Goal: Task Accomplishment & Management: Use online tool/utility

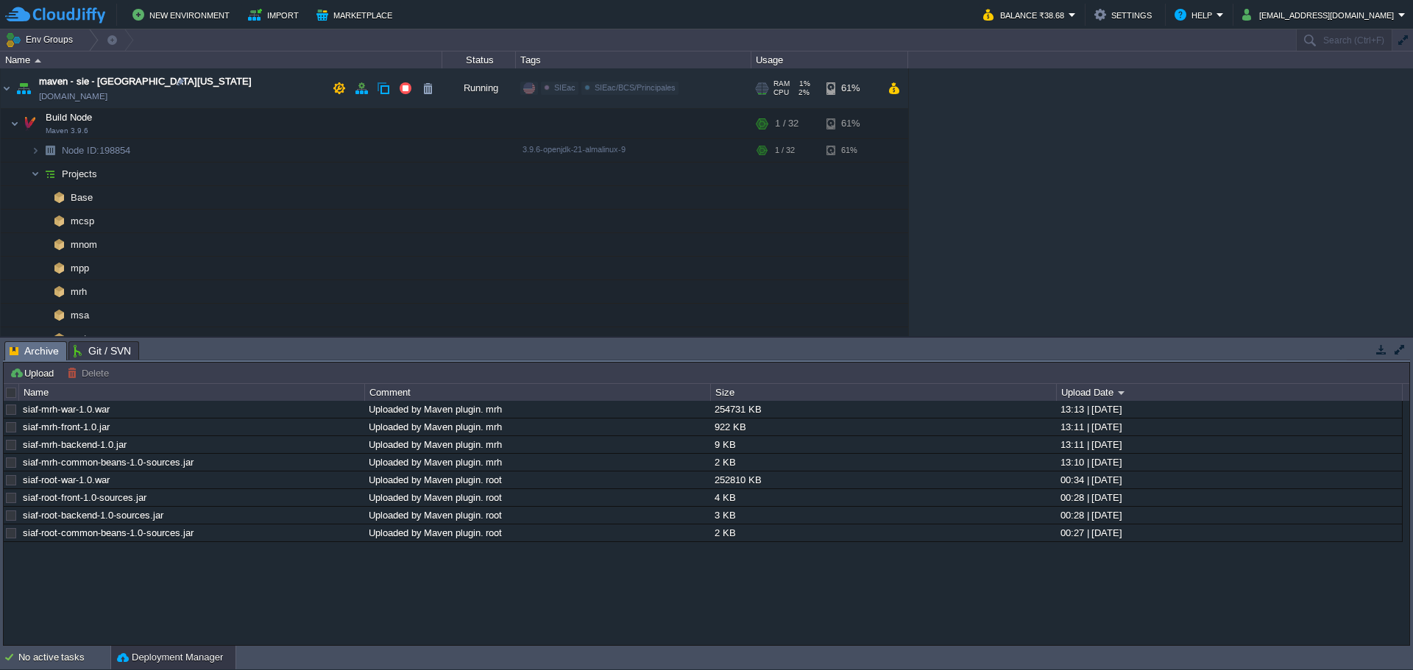
click at [15, 97] on img at bounding box center [23, 88] width 21 height 40
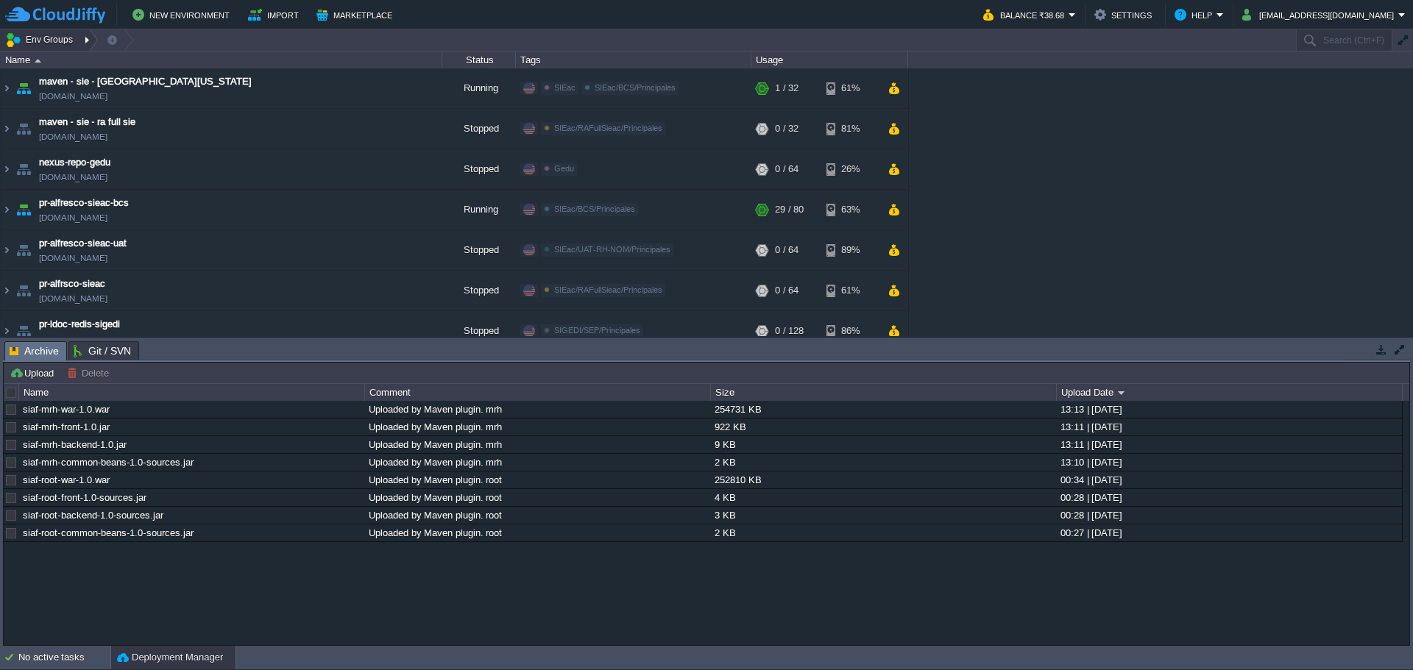
click at [89, 49] on div at bounding box center [89, 39] width 20 height 21
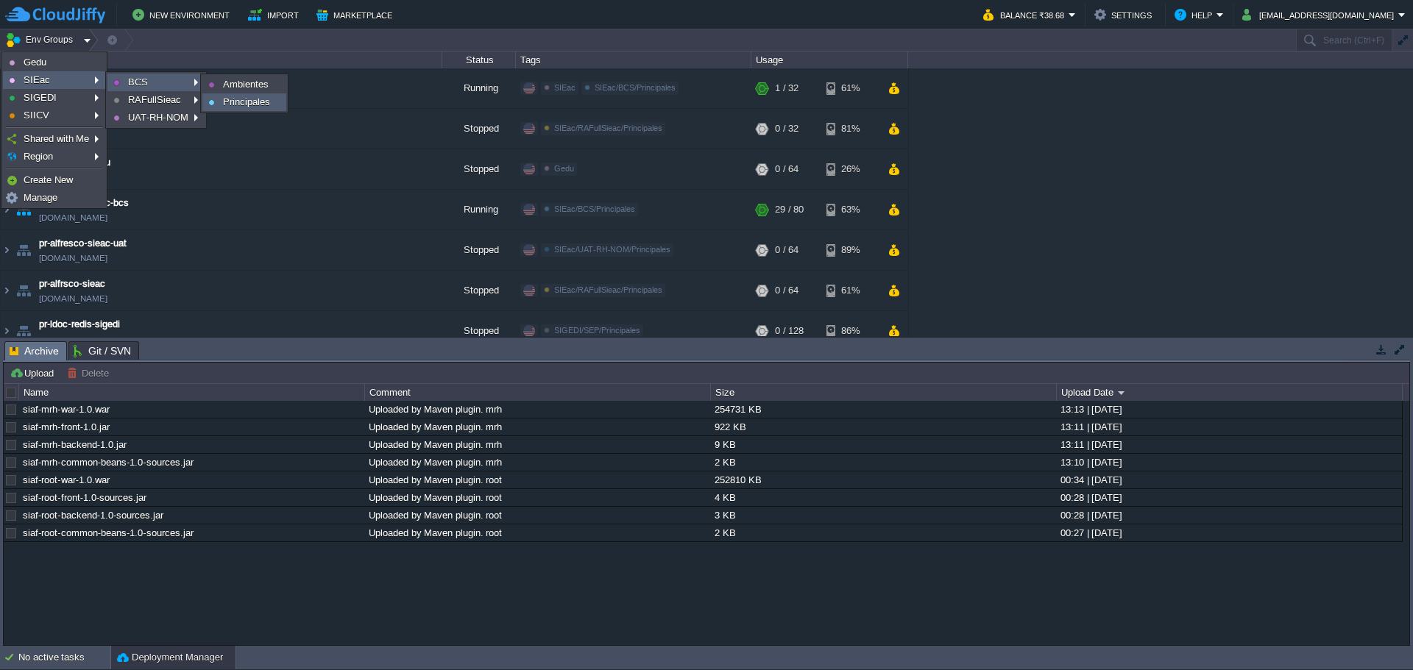
click at [241, 99] on span "Principales" at bounding box center [246, 101] width 47 height 11
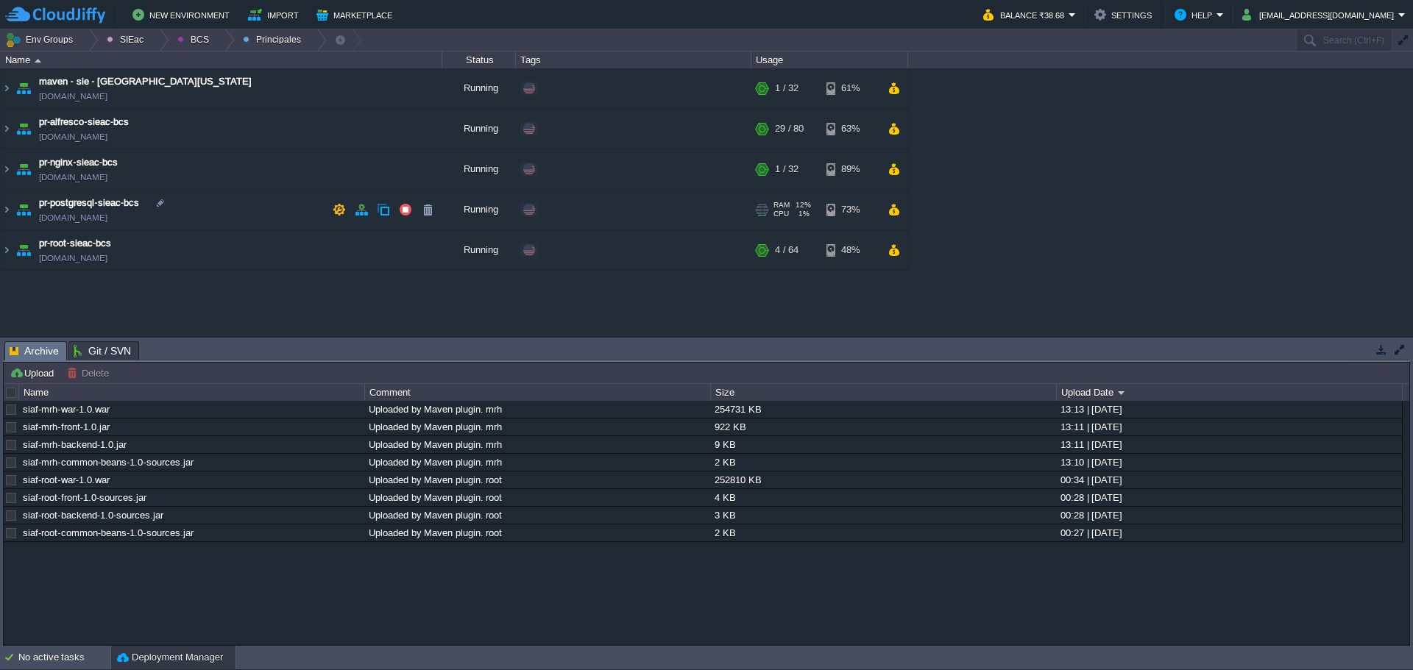
click at [275, 210] on td "pr-postgresql-sieac-bcs [DOMAIN_NAME]" at bounding box center [222, 210] width 442 height 40
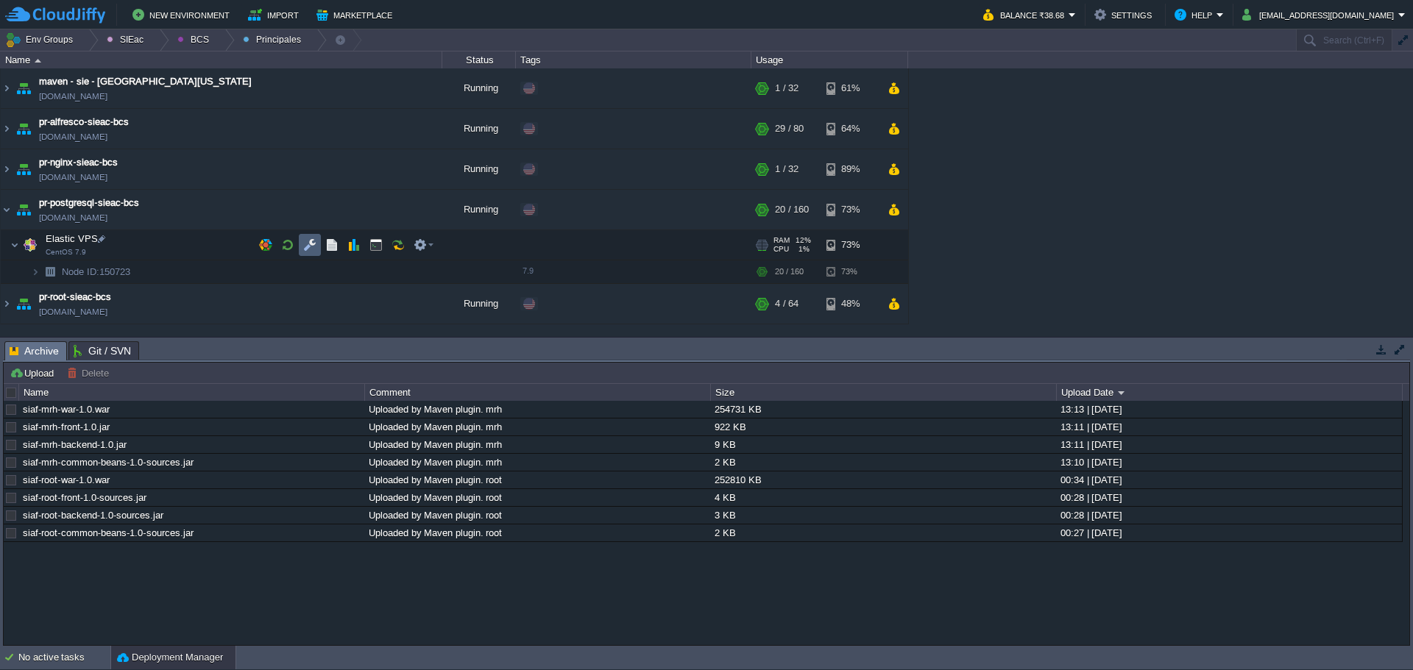
click at [314, 244] on button "button" at bounding box center [309, 244] width 13 height 13
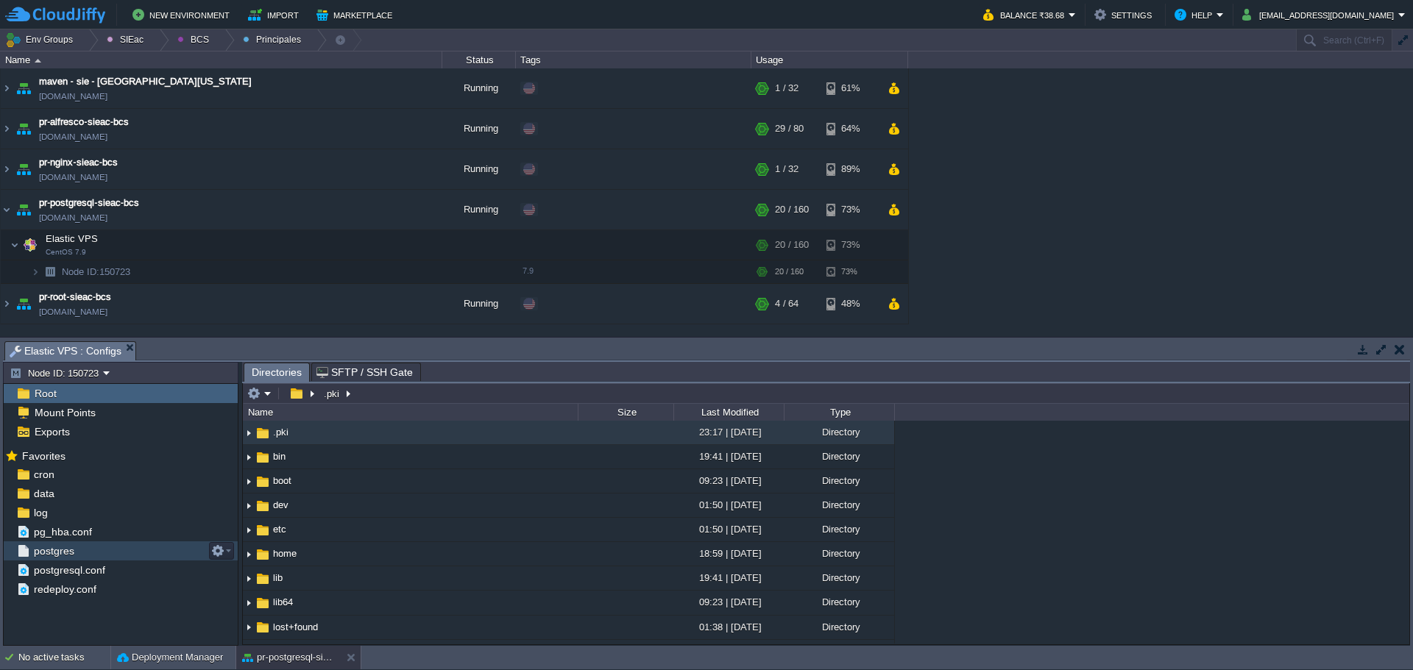
click at [46, 546] on span "postgres" at bounding box center [54, 551] width 46 height 13
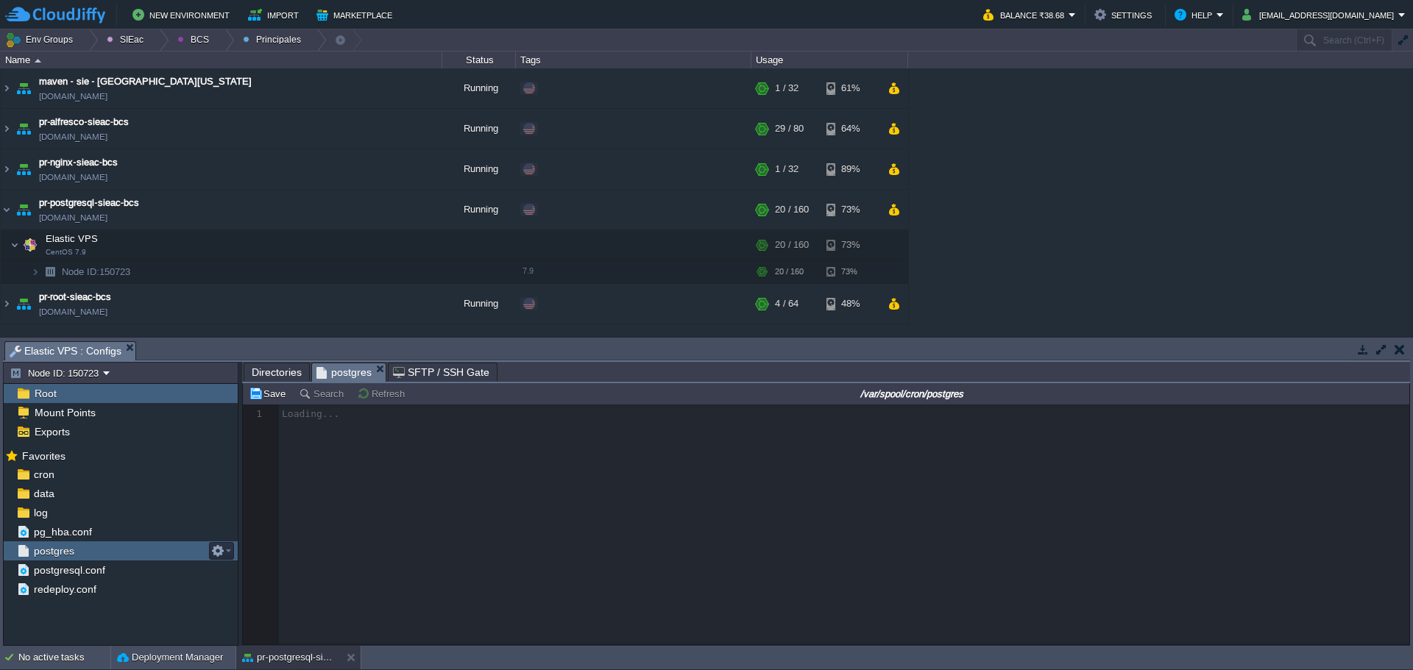
click at [46, 545] on span "postgres" at bounding box center [54, 551] width 46 height 13
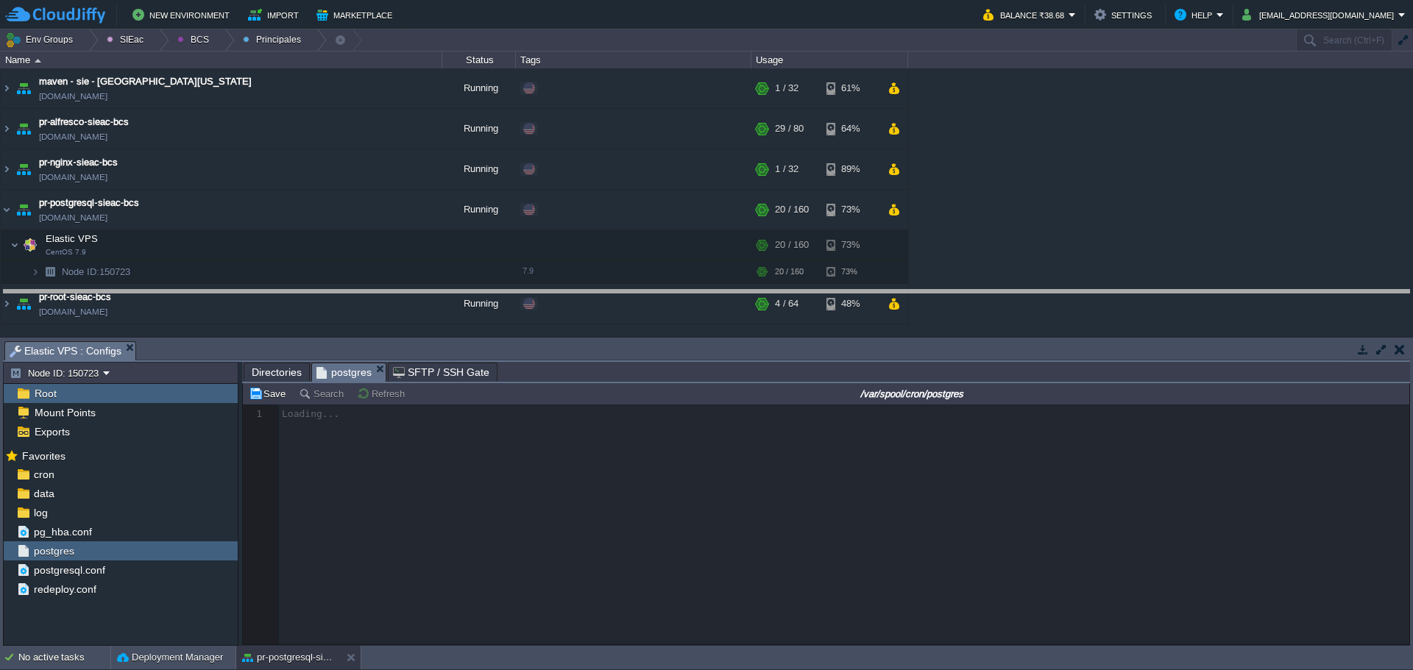
drag, startPoint x: 393, startPoint y: 352, endPoint x: 378, endPoint y: 303, distance: 50.8
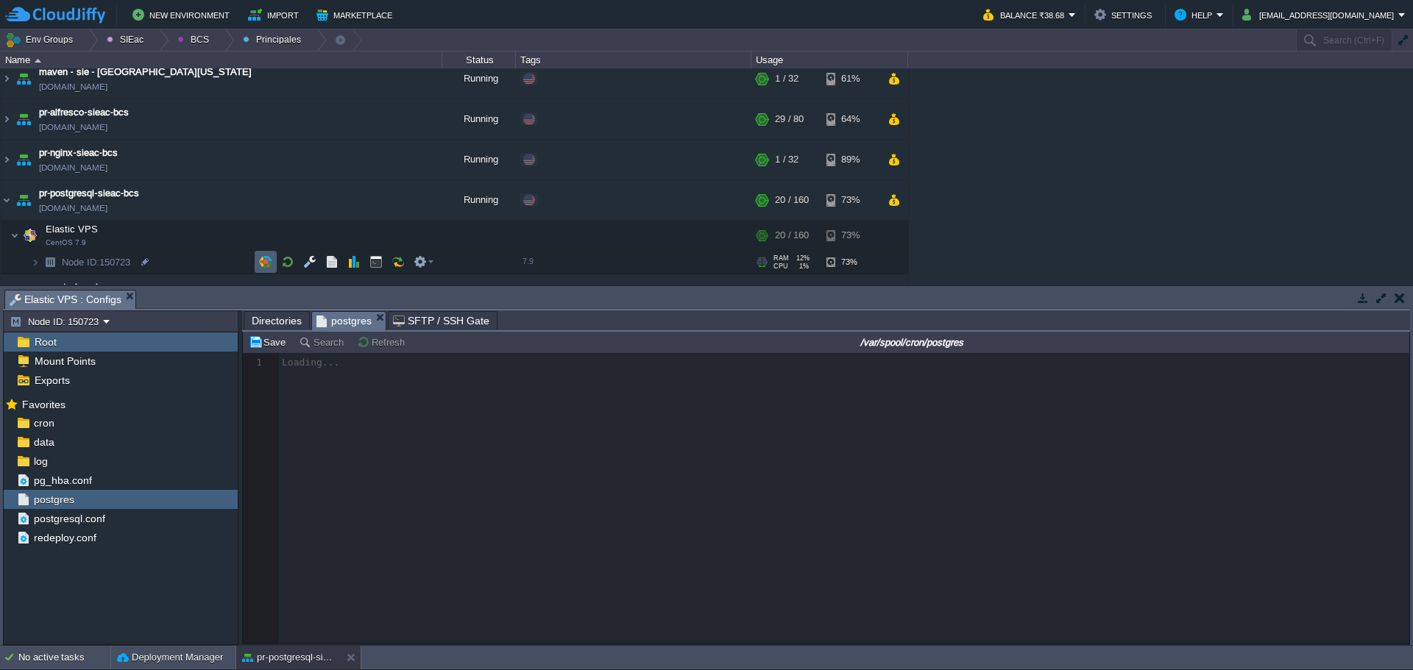
scroll to position [40, 0]
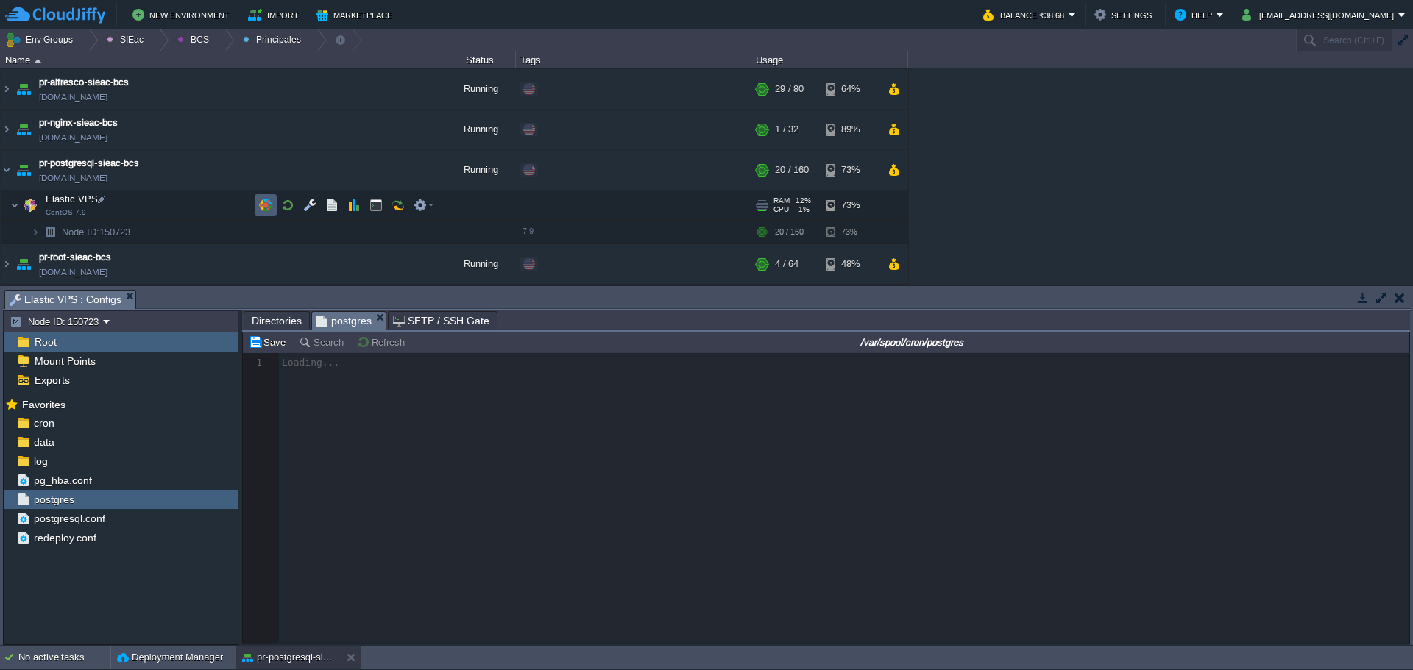
click at [258, 210] on td at bounding box center [266, 205] width 22 height 22
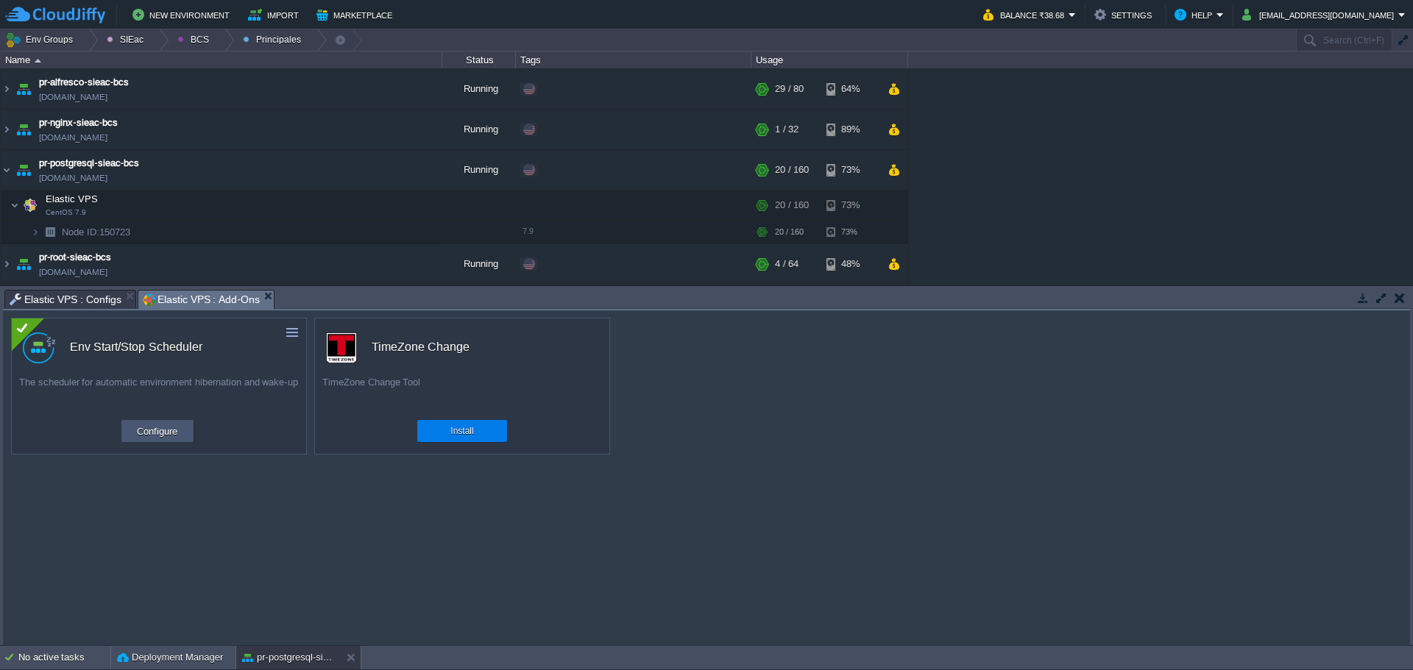
click at [132, 438] on button "Configure" at bounding box center [156, 431] width 49 height 18
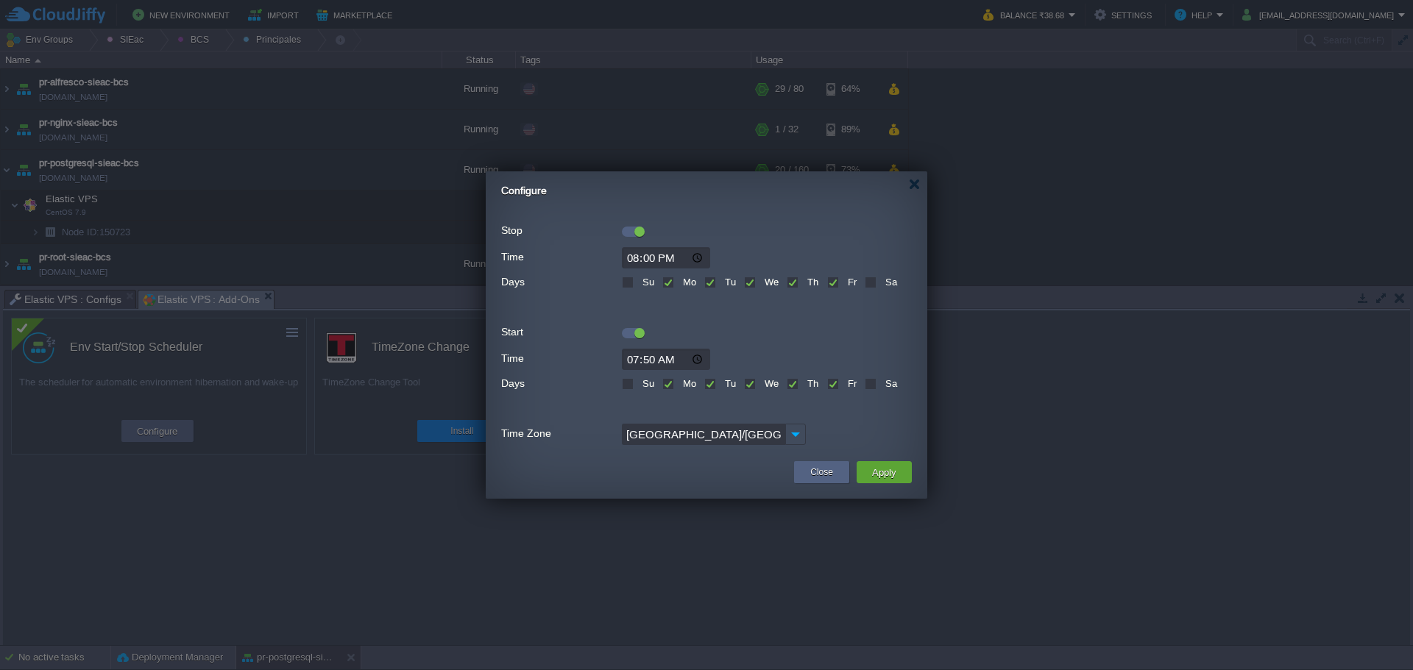
click at [633, 255] on input "20:00" at bounding box center [666, 257] width 88 height 21
type input "21:00"
click at [887, 471] on button "Apply" at bounding box center [884, 473] width 33 height 18
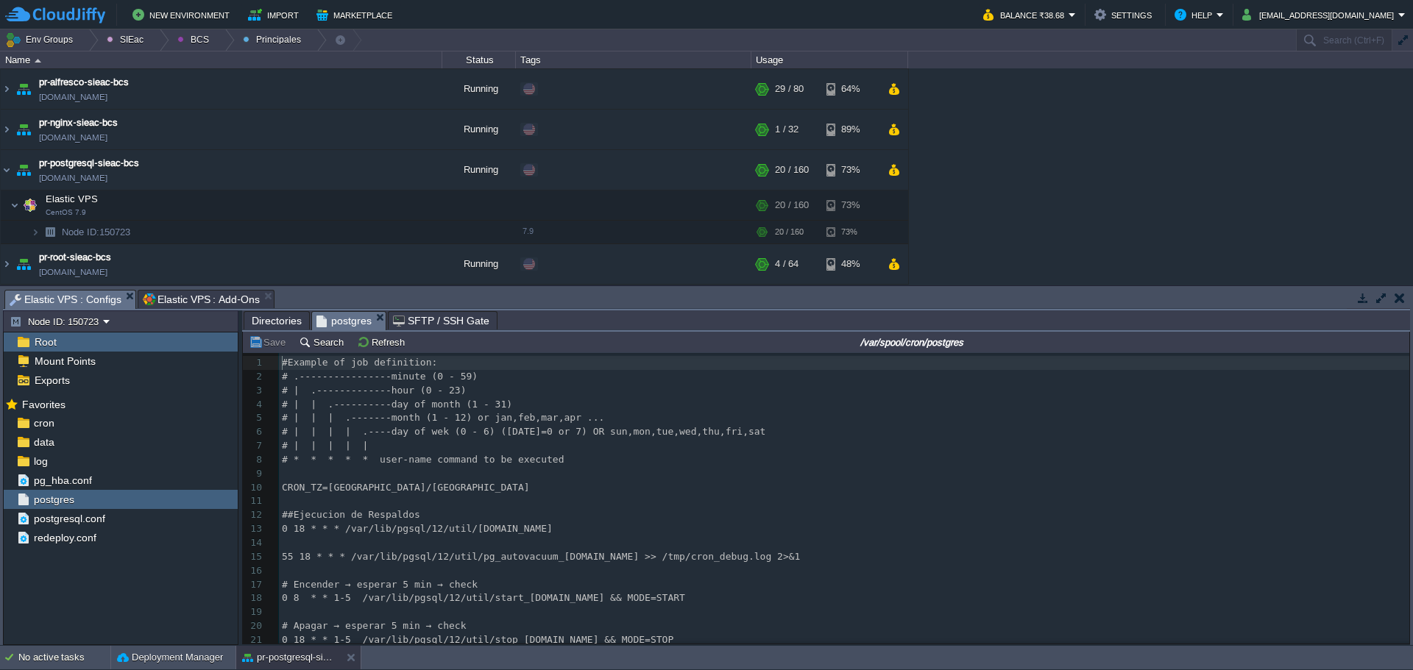
click at [38, 306] on span "Elastic VPS : Configs" at bounding box center [66, 300] width 112 height 18
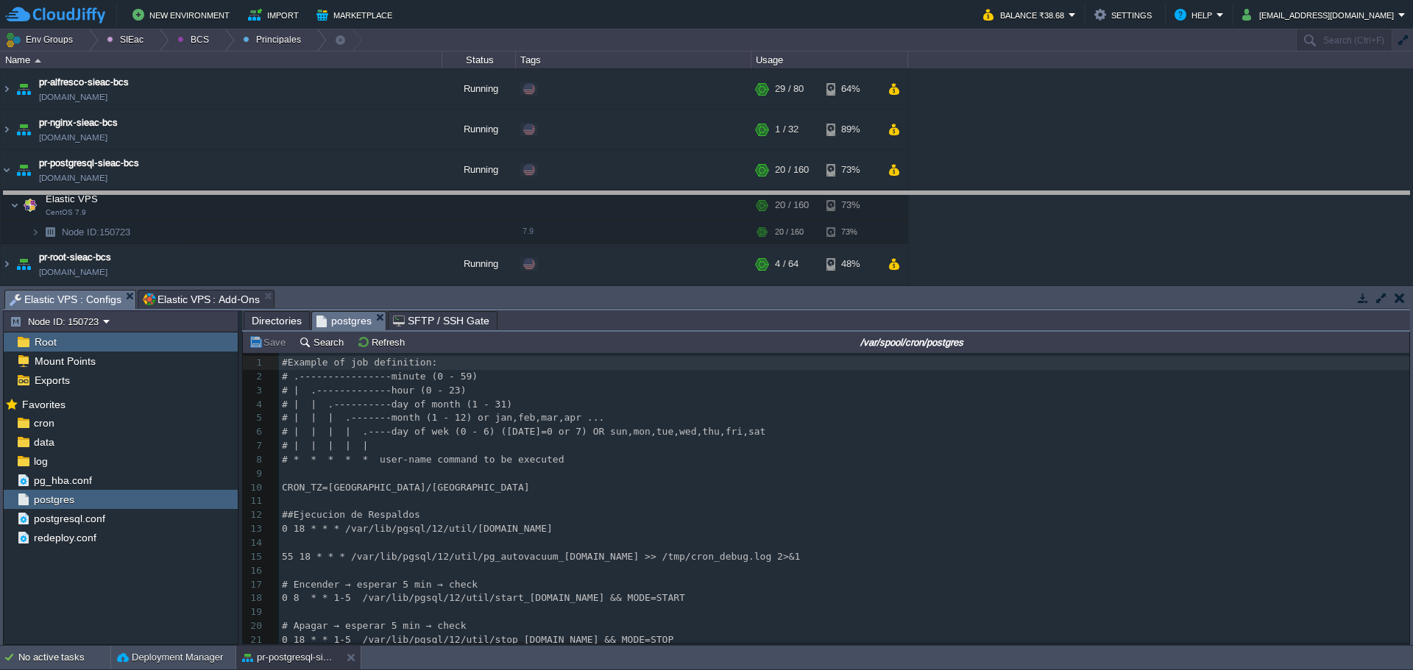
drag, startPoint x: 463, startPoint y: 306, endPoint x: 437, endPoint y: 171, distance: 137.1
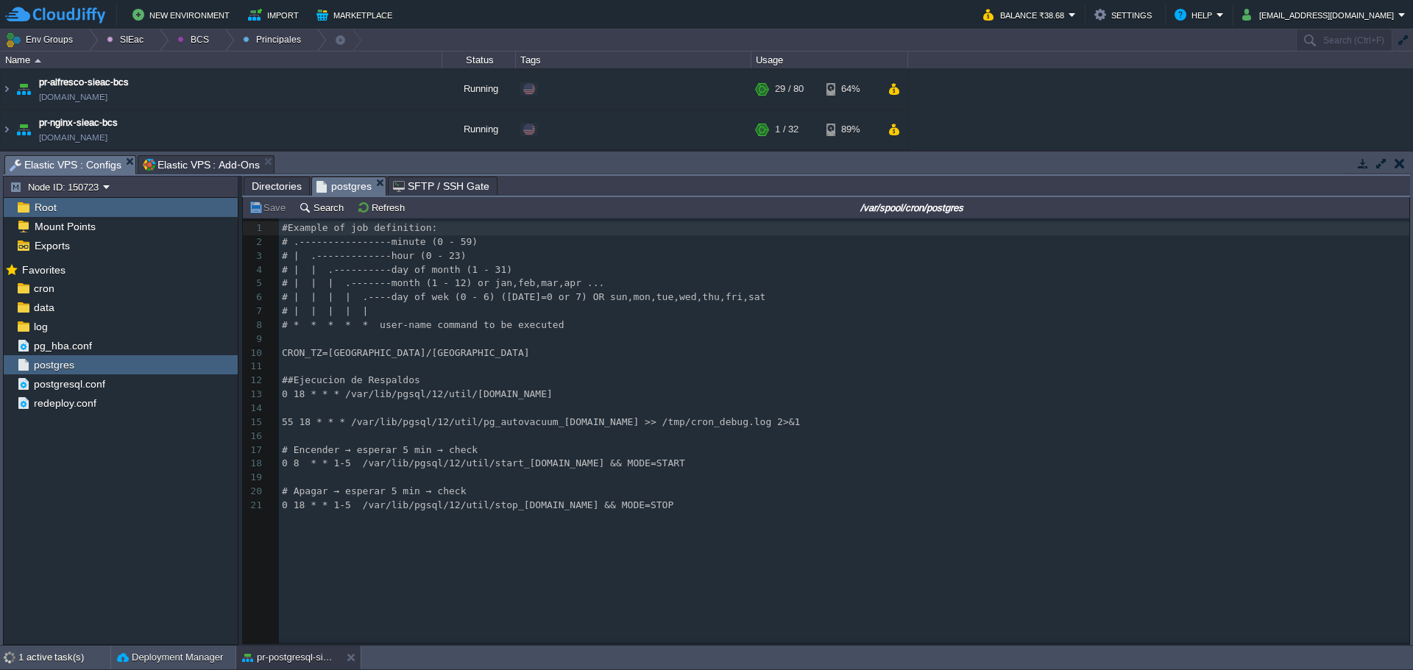
click at [297, 509] on span "0 18 * * 1-5 /var/lib/pgsql/12/util/stop_[DOMAIN_NAME] && MODE=STOP" at bounding box center [478, 505] width 392 height 11
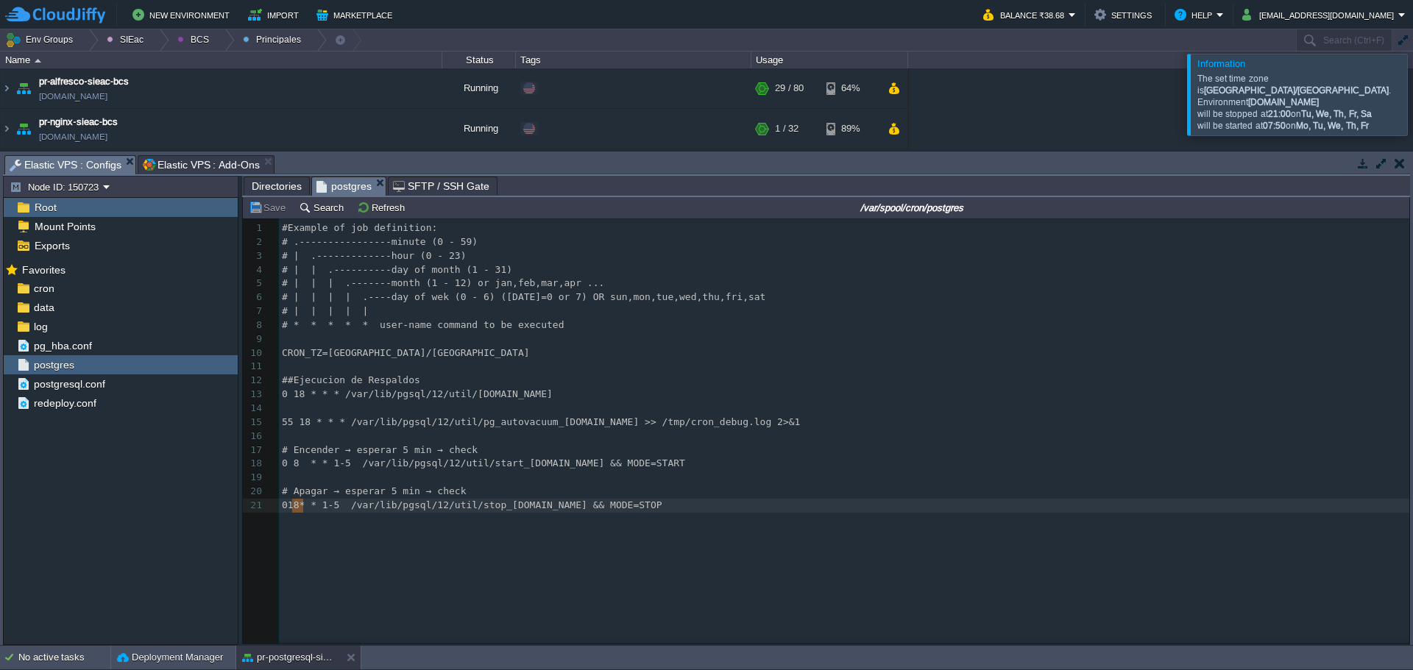
type textarea "21"
type textarea "19"
type textarea "00"
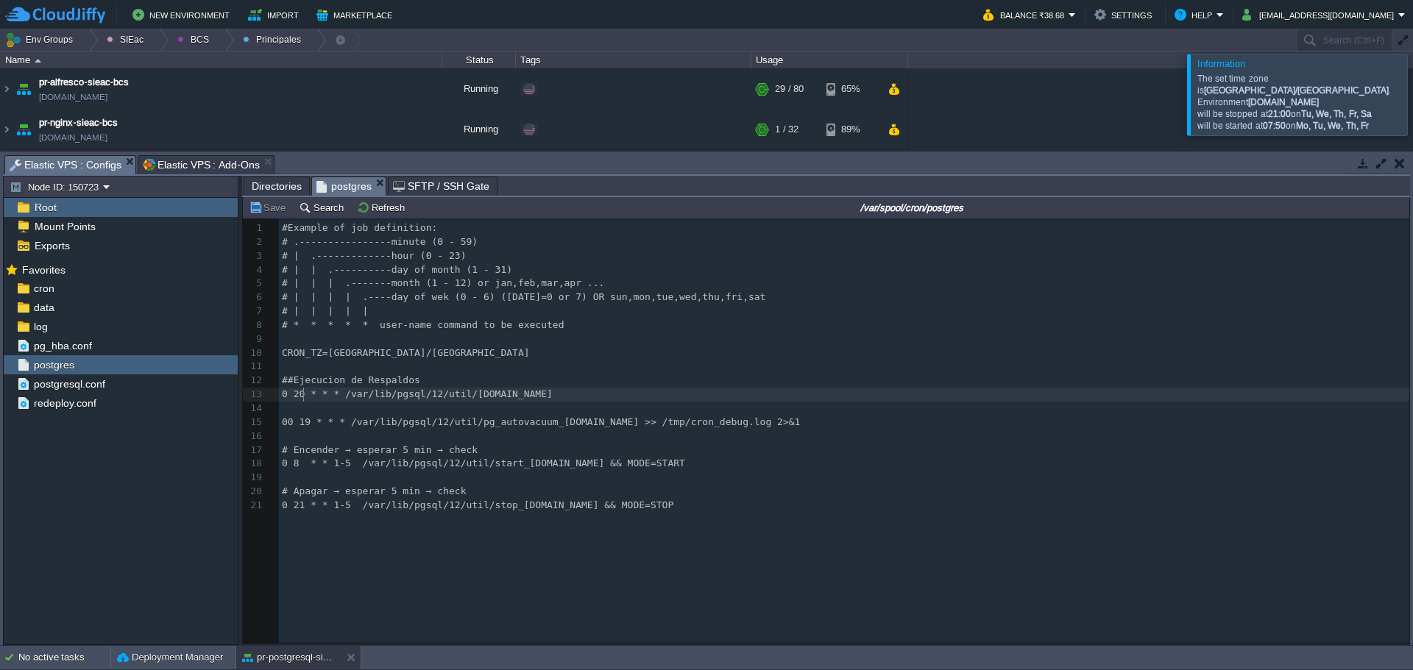
type textarea "20"
click at [1412, 106] on div at bounding box center [1431, 94] width 0 height 81
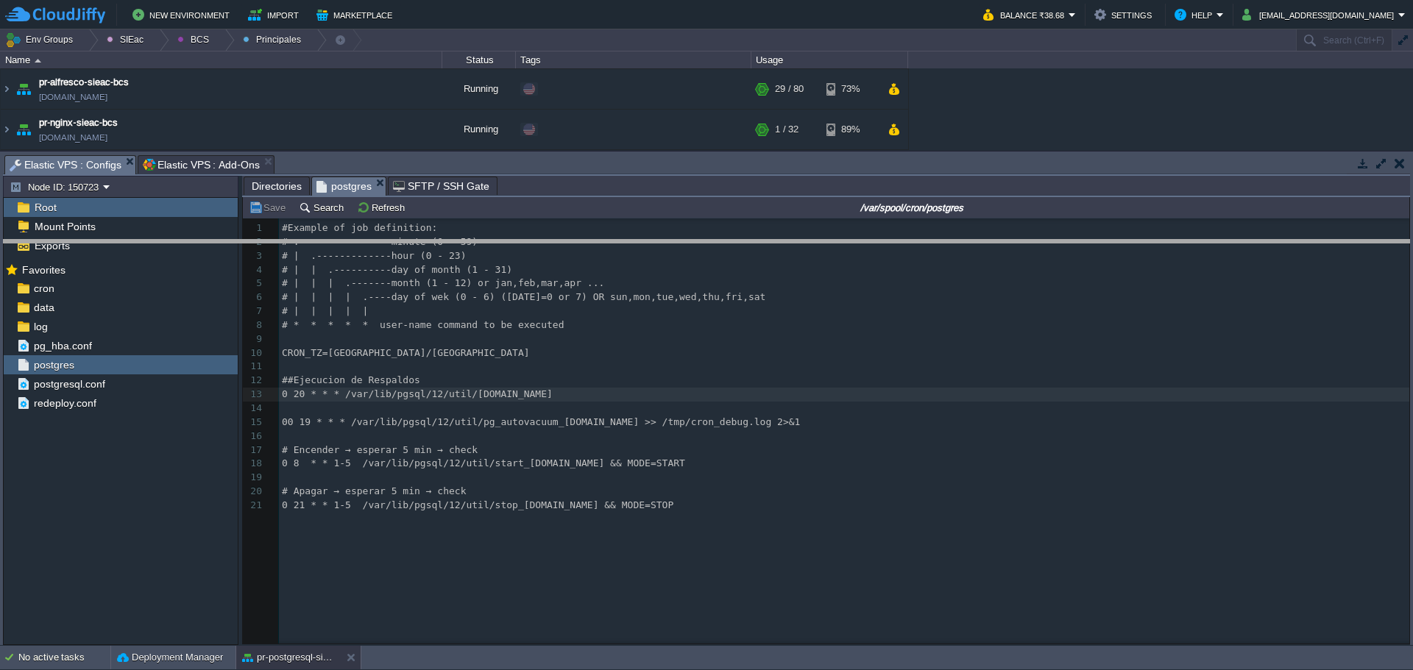
drag, startPoint x: 899, startPoint y: 155, endPoint x: 894, endPoint y: 240, distance: 84.7
click at [894, 240] on body "New Environment Import Marketplace Bonus ₹0.00 Upgrade Account Balance ₹38.68 S…" at bounding box center [706, 335] width 1413 height 670
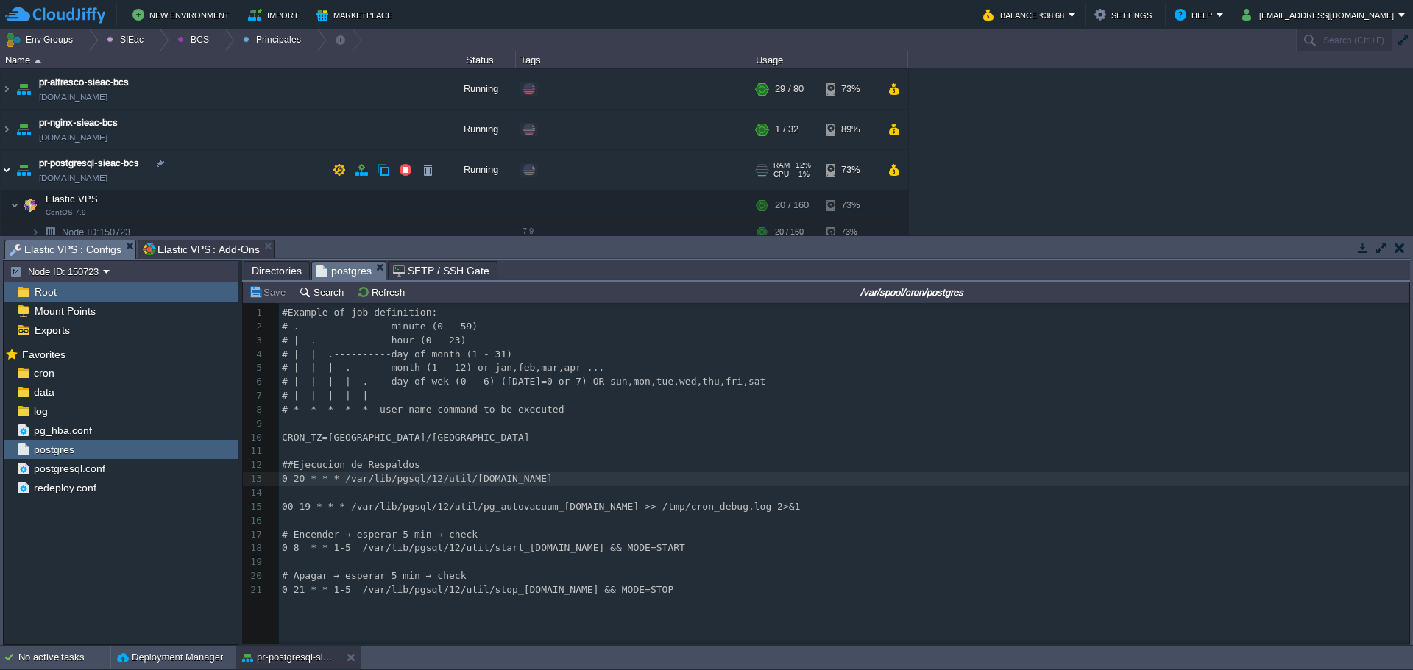
click at [11, 171] on img at bounding box center [7, 170] width 12 height 40
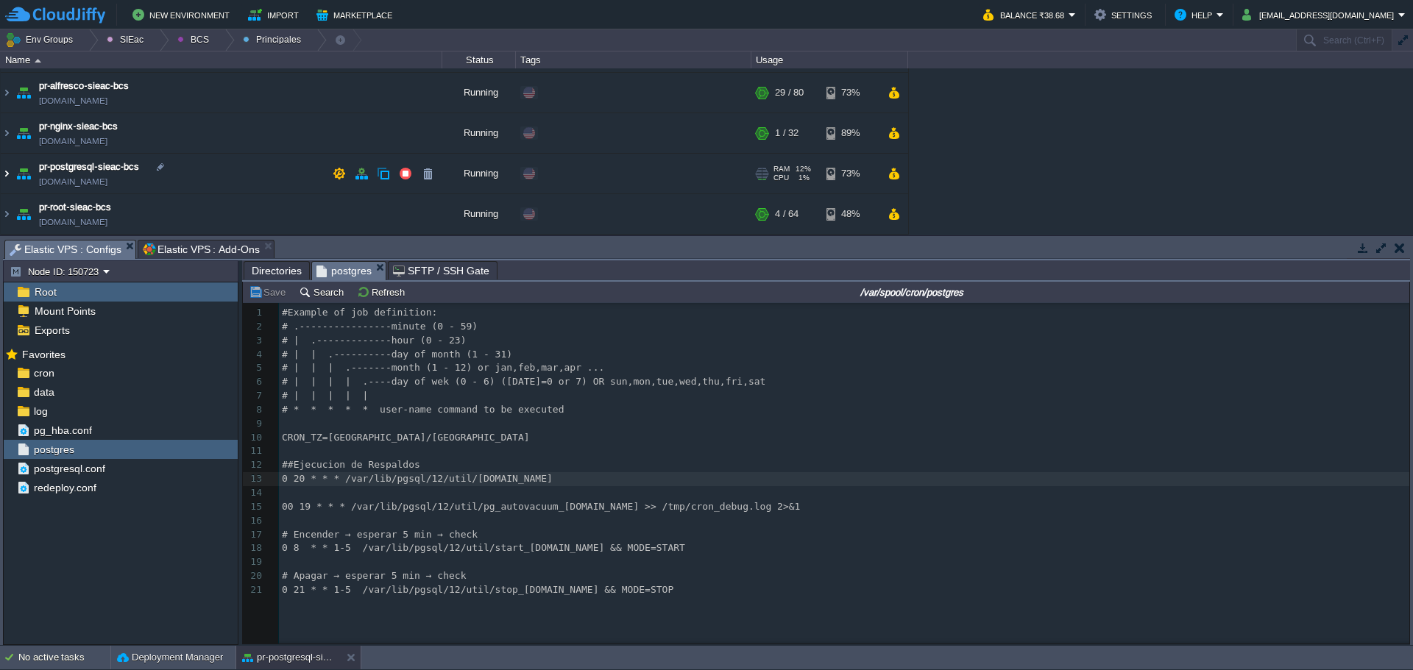
scroll to position [36, 0]
